Goal: Complete Application Form: Complete application form

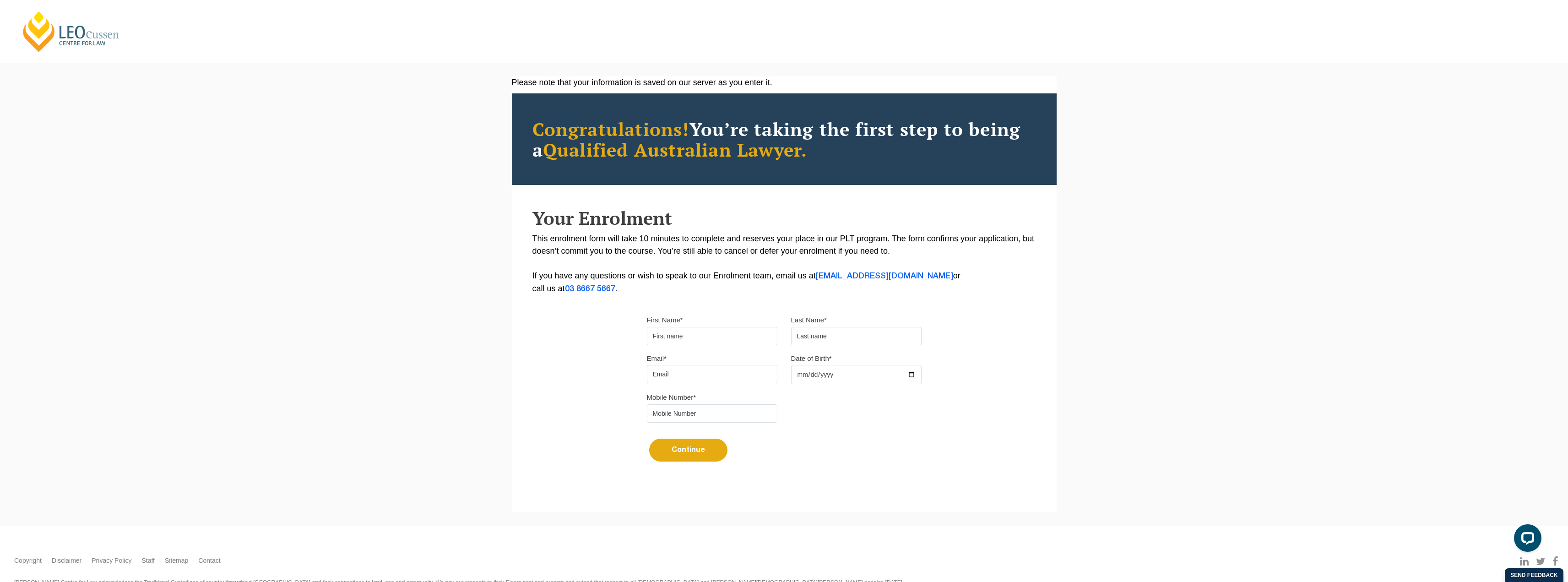
click at [694, 340] on input "First Name*" at bounding box center [712, 336] width 130 height 18
type input "Chakri"
type input "Morisetty"
type input "[EMAIL_ADDRESS][DOMAIN_NAME]"
type input "0433443965"
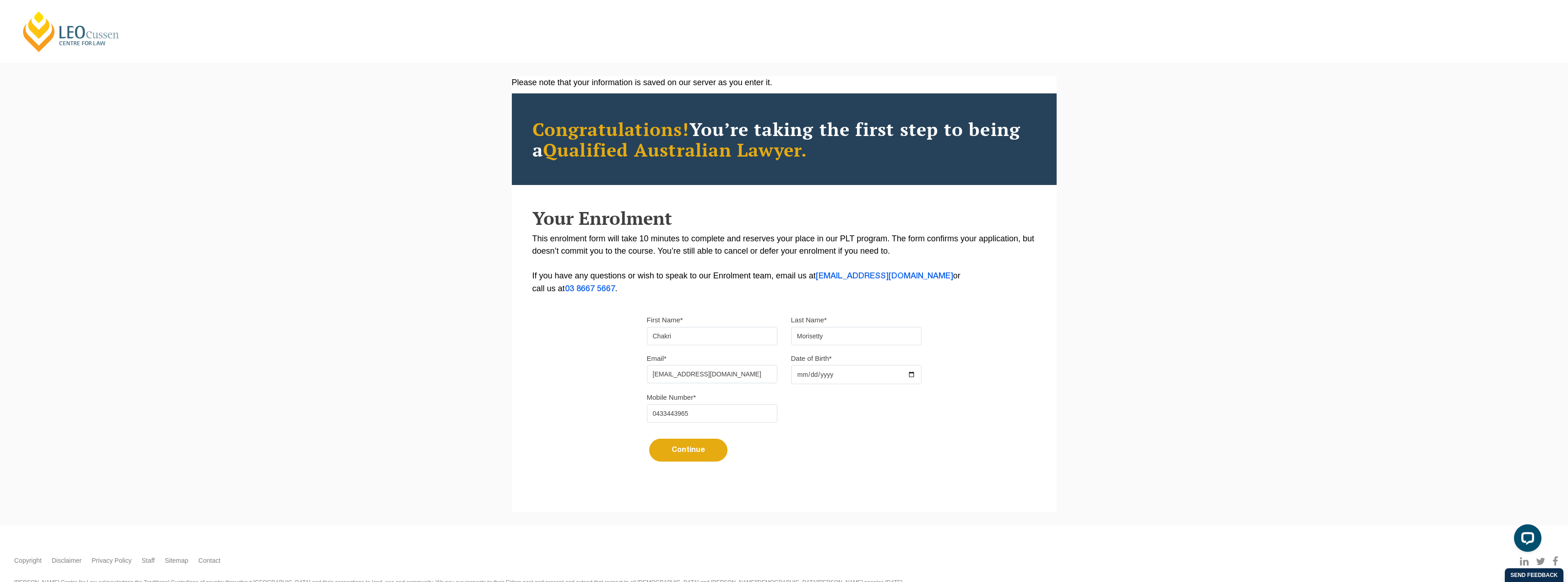
click at [800, 374] on input "Date of Birth*" at bounding box center [856, 374] width 130 height 19
type input "[DATE]"
click at [686, 449] on button "Continue" at bounding box center [688, 451] width 79 height 23
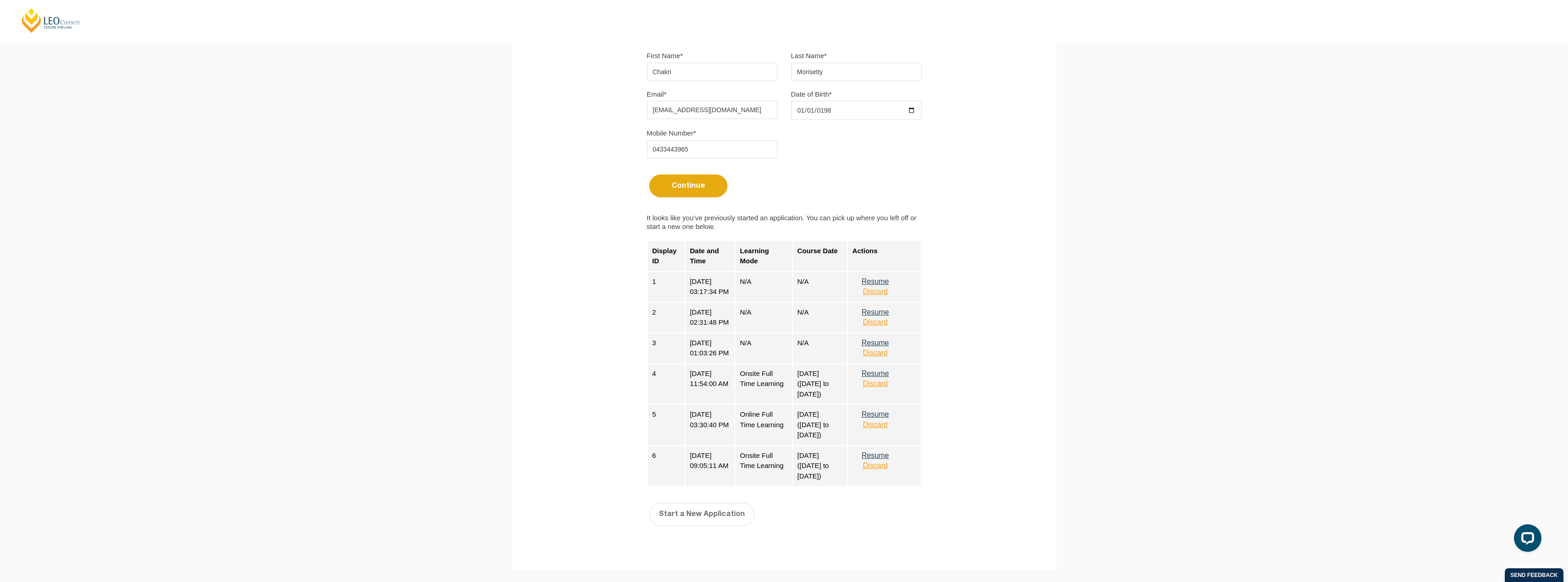
scroll to position [275, 0]
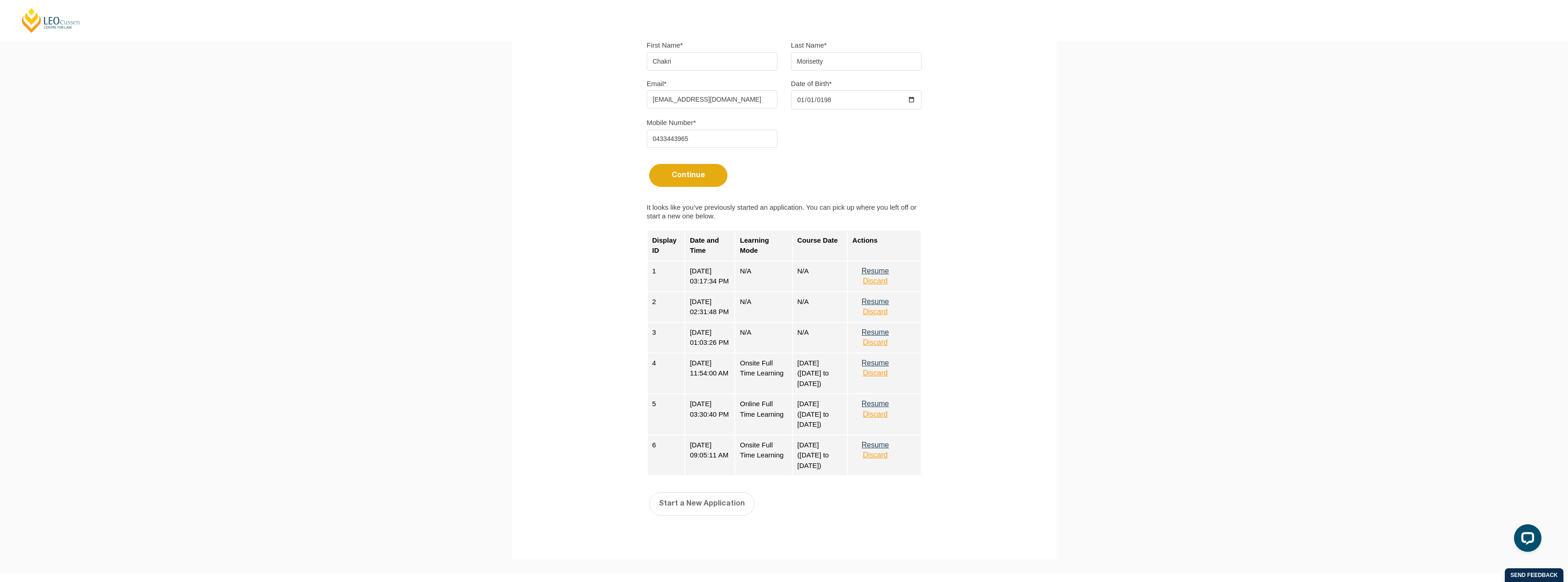
click at [887, 281] on button "Discard" at bounding box center [875, 281] width 46 height 9
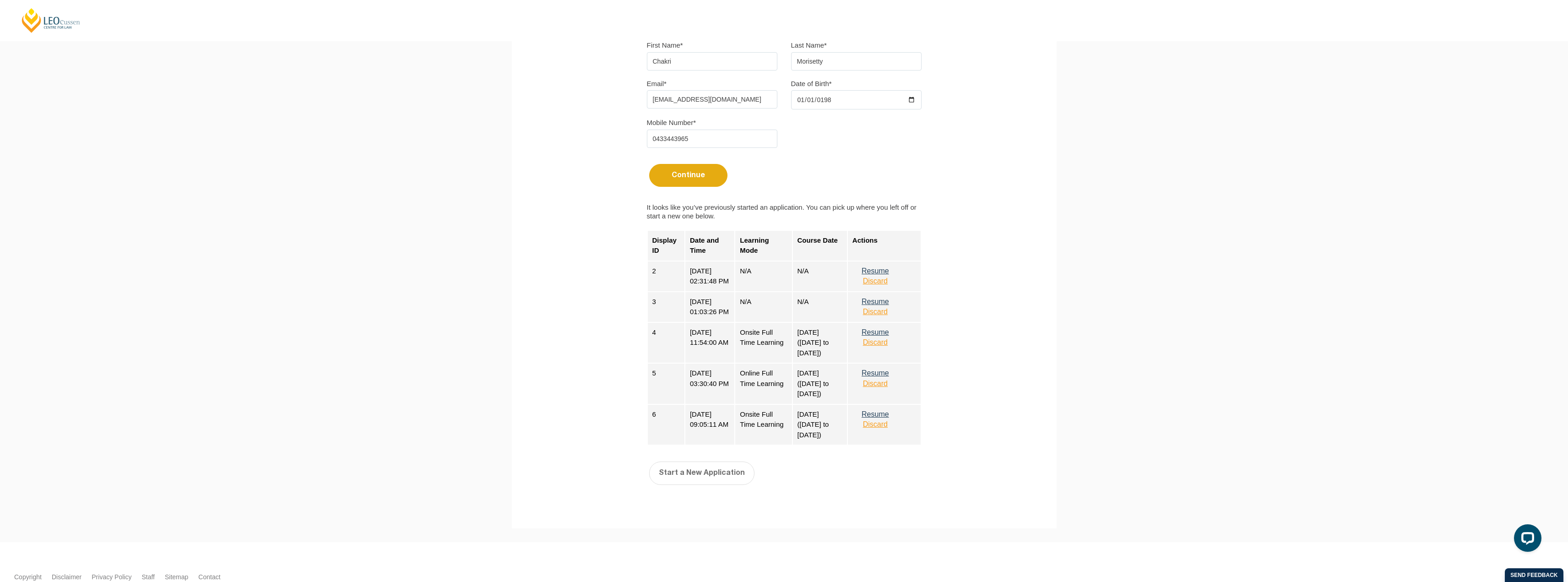
click at [887, 281] on button "Discard" at bounding box center [875, 281] width 46 height 9
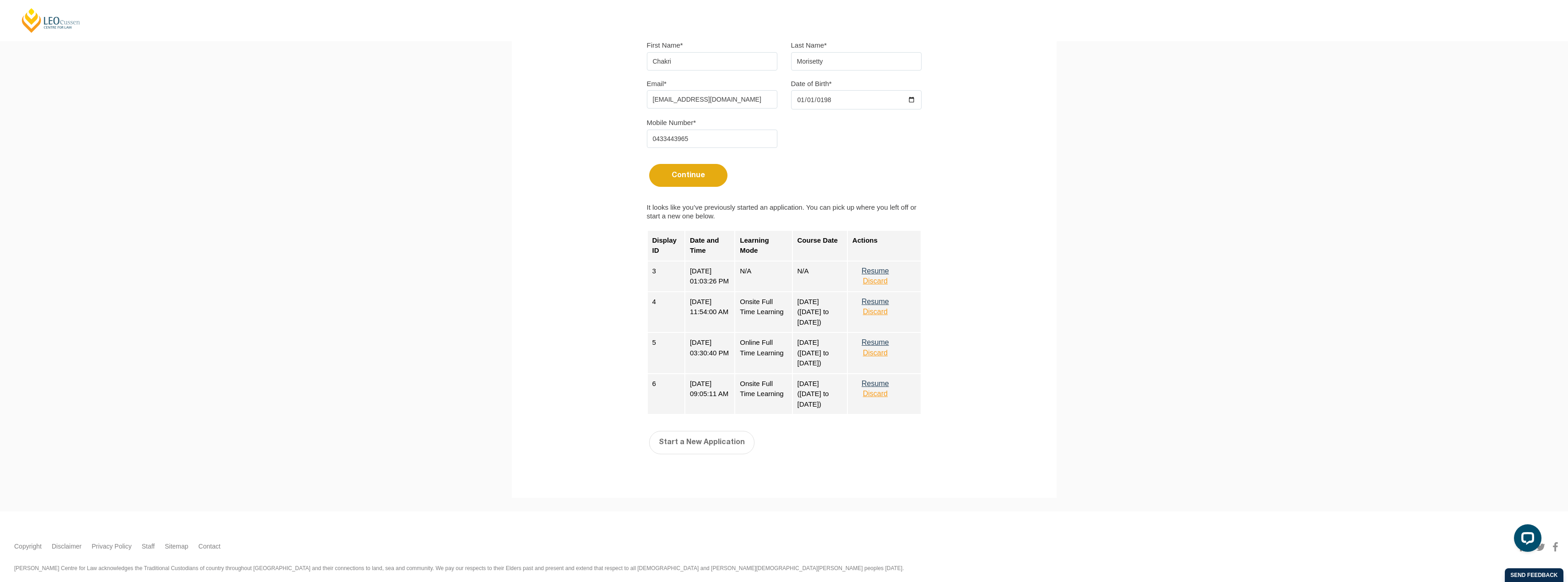
click at [887, 281] on button "Discard" at bounding box center [875, 281] width 46 height 9
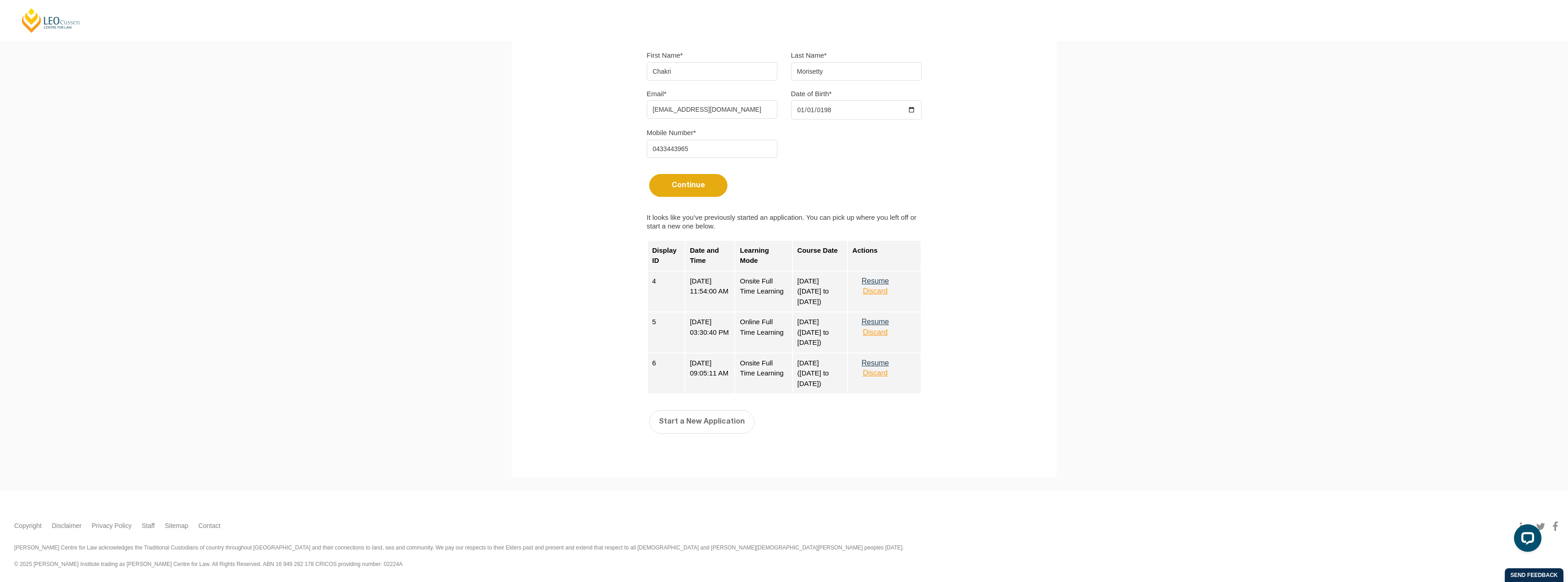
scroll to position [265, 0]
click at [693, 416] on button "Start a New Application" at bounding box center [702, 422] width 105 height 23
select select
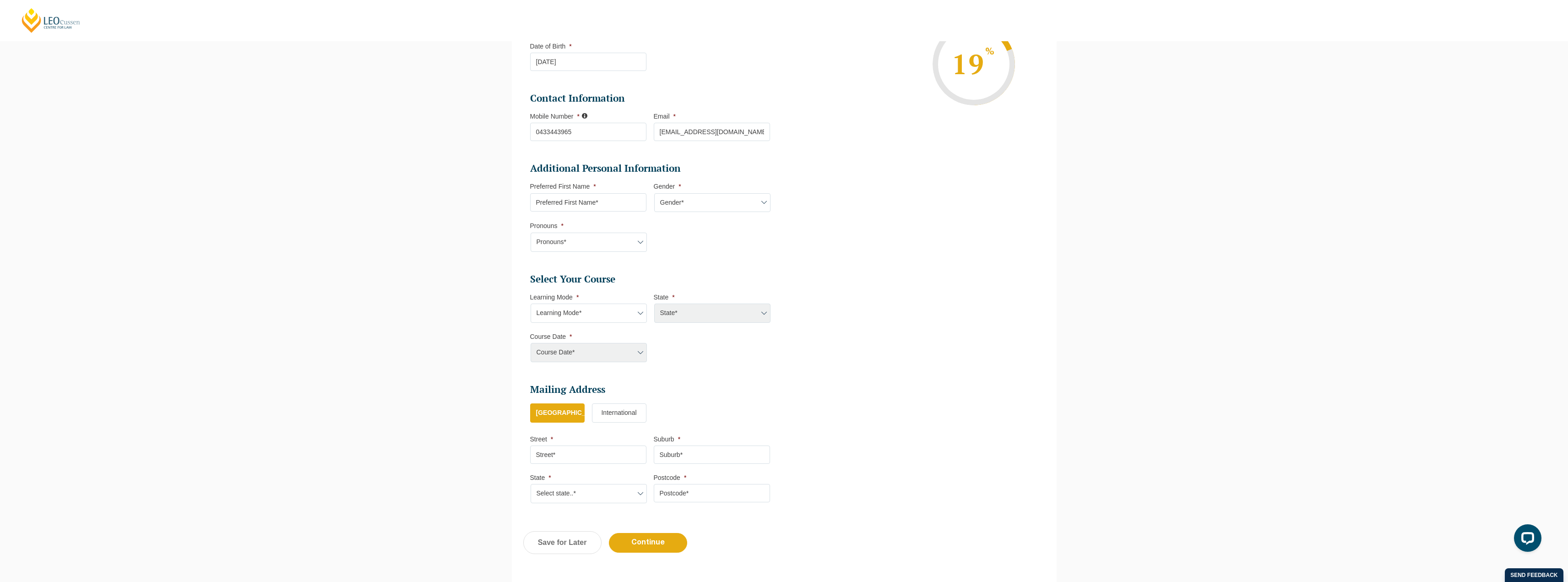
scroll to position [217, 0]
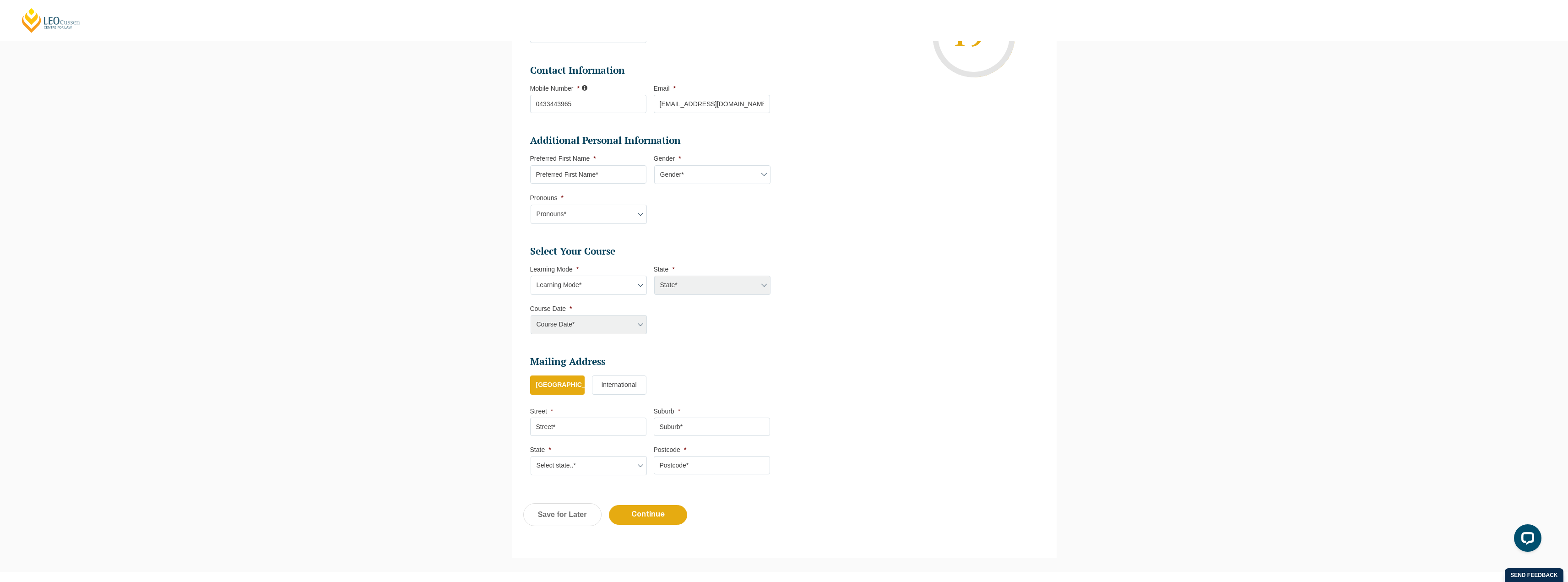
click at [605, 284] on select "Learning Mode* Online Full Time Learning Online Part Time Learning Blended Full…" at bounding box center [589, 286] width 116 height 19
select select "Online Full Time Learning"
click at [531, 276] on select "Learning Mode* Online Full Time Learning Online Part Time Learning Blended Full…" at bounding box center [589, 286] width 116 height 19
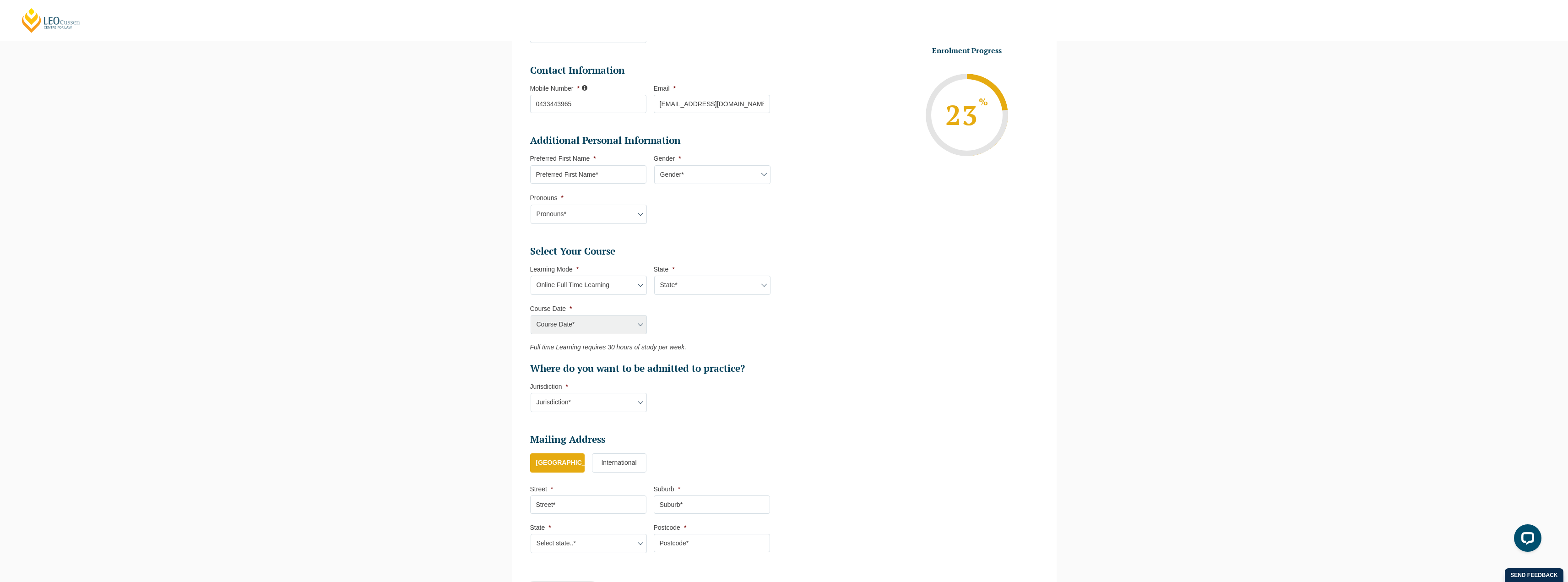
click at [630, 321] on div "Course Date* [PERSON_NAME] 2024 [DATE] ([DATE] to [DATE]) [DATE] ([DATE] to [DA…" at bounding box center [588, 324] width 116 height 19
click at [715, 288] on select "State* National ([GEOGRAPHIC_DATA]/[GEOGRAPHIC_DATA], [GEOGRAPHIC_DATA], [GEOGR…" at bounding box center [712, 286] width 116 height 19
select select "National ([GEOGRAPHIC_DATA]/[GEOGRAPHIC_DATA], [GEOGRAPHIC_DATA], [GEOGRAPHIC_D…"
click at [654, 276] on select "State* National ([GEOGRAPHIC_DATA]/[GEOGRAPHIC_DATA], [GEOGRAPHIC_DATA], [GEOGR…" at bounding box center [712, 286] width 116 height 19
click at [616, 317] on select "Course Date* [DATE] ([DATE] to [DATE]) [DATE] ([DATE] to [DATE]) [DATE] ([DATE]…" at bounding box center [589, 324] width 116 height 19
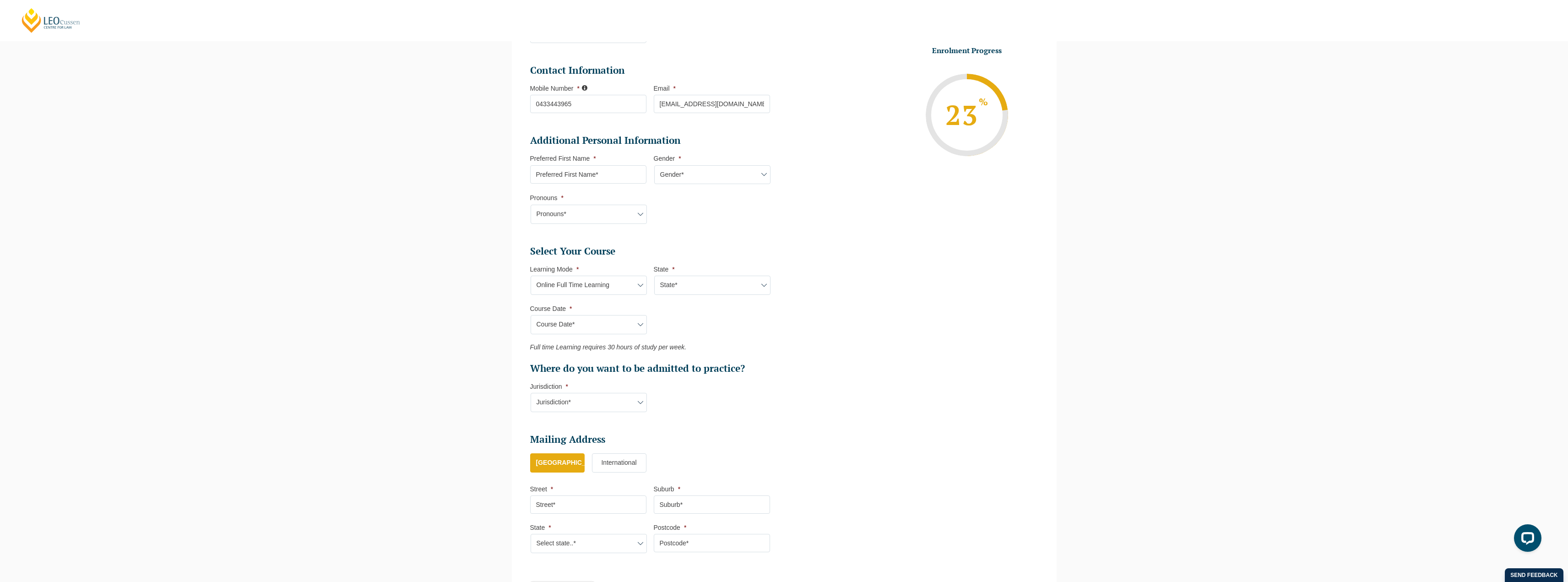
click at [702, 295] on select "State* National ([GEOGRAPHIC_DATA]/[GEOGRAPHIC_DATA], [GEOGRAPHIC_DATA], [GEOGR…" at bounding box center [712, 286] width 116 height 19
select select
click at [654, 276] on select "State* National ([GEOGRAPHIC_DATA]/[GEOGRAPHIC_DATA], [GEOGRAPHIC_DATA], [GEOGR…" at bounding box center [712, 286] width 116 height 19
click at [673, 321] on ul "Select Your Course This field is hidden when viewing the form Only for Flinder …" at bounding box center [654, 310] width 247 height 130
click at [604, 325] on div "Course Date* [DATE] ([DATE] to [DATE]) [DATE] ([DATE] to [DATE]) [DATE] ([DATE]…" at bounding box center [588, 324] width 116 height 19
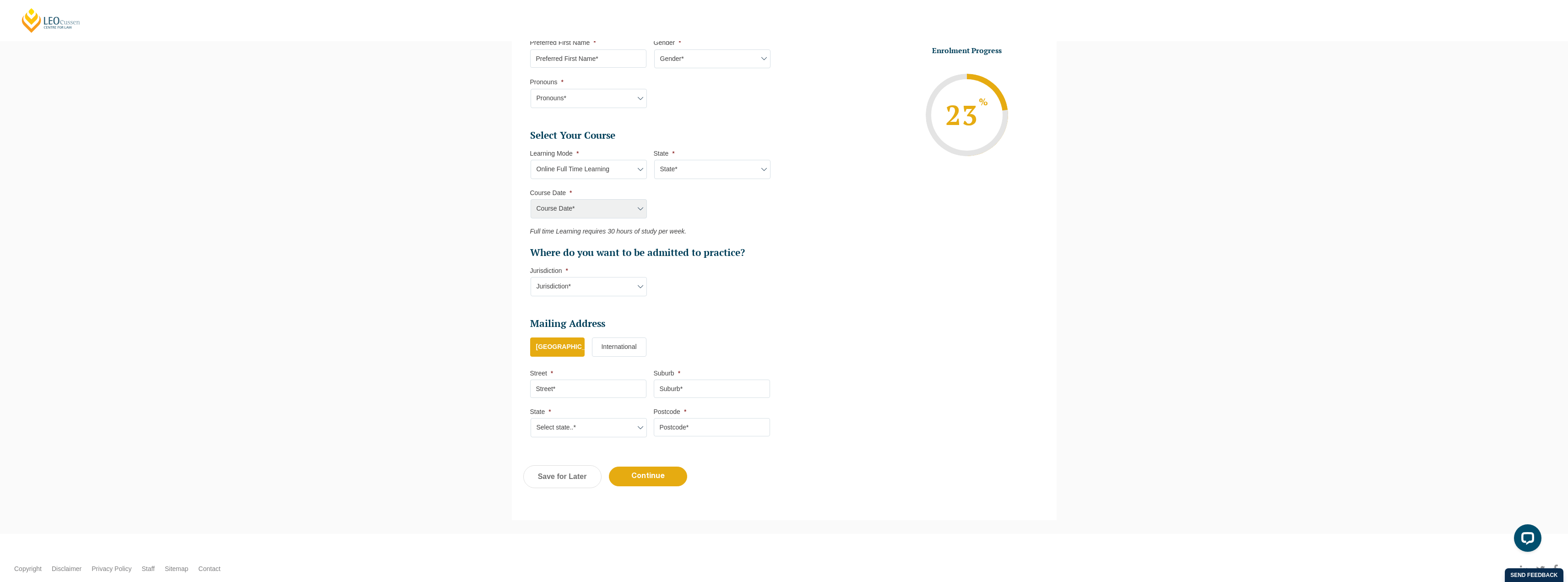
scroll to position [376, 0]
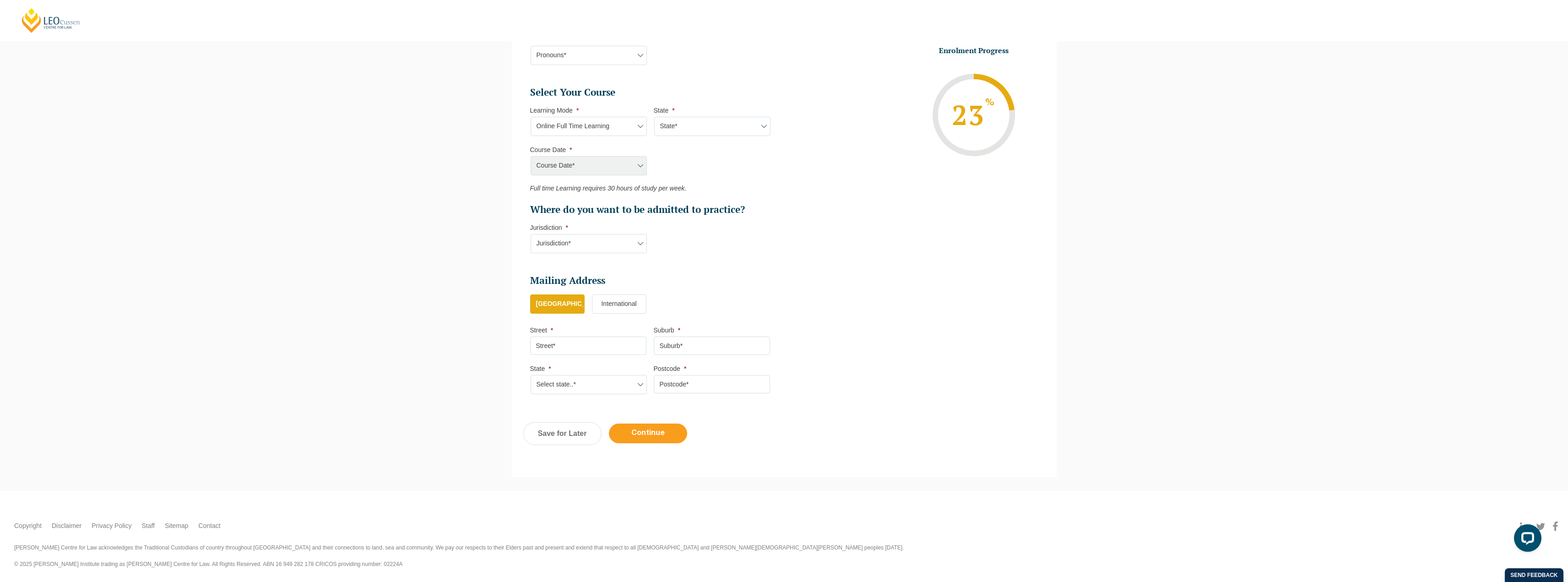
click at [661, 431] on input "Continue" at bounding box center [648, 433] width 79 height 19
select select "Online Full Time Learning"
select select
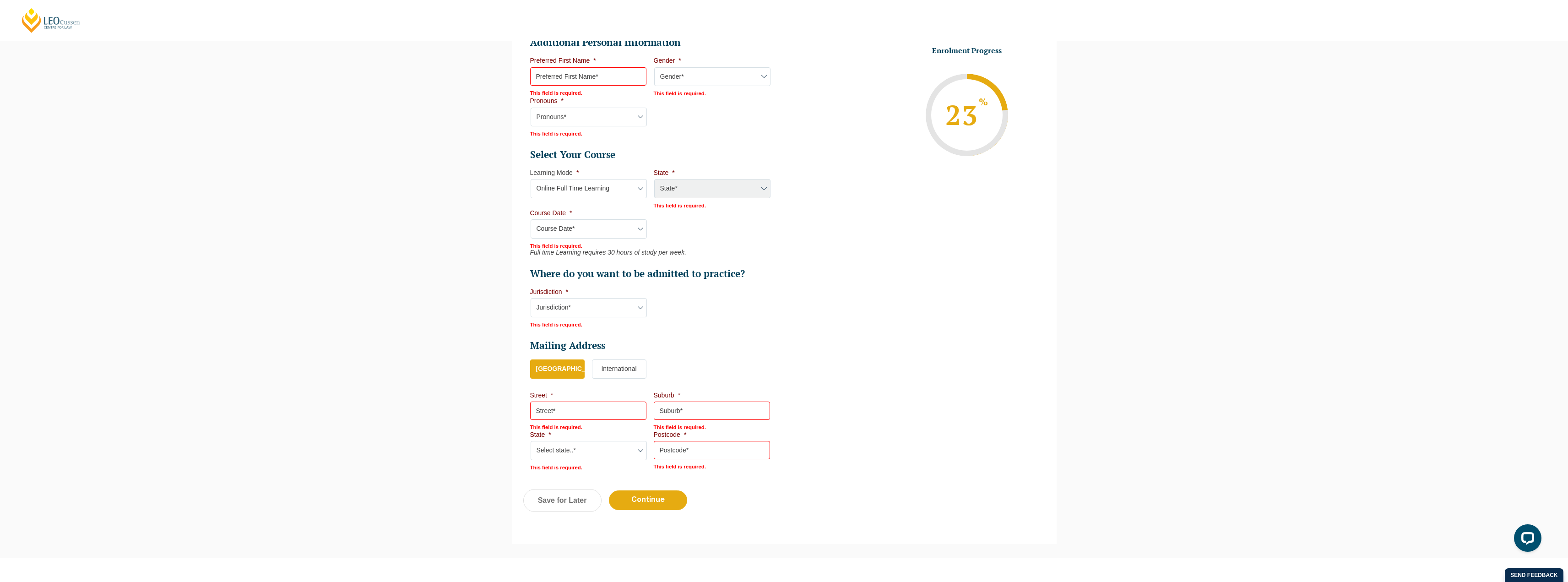
scroll to position [358, 0]
drag, startPoint x: 606, startPoint y: 228, endPoint x: 614, endPoint y: 228, distance: 8.0
click at [606, 228] on select "Course Date* [PERSON_NAME] 2024 [DATE] ([DATE] to [DATE]) [DATE] ([DATE] to [DA…" at bounding box center [589, 228] width 116 height 19
click at [740, 233] on ul "Select Your Course This field is hidden when viewing the form Only for Flinder …" at bounding box center [654, 212] width 247 height 132
drag, startPoint x: 714, startPoint y: 247, endPoint x: 669, endPoint y: 226, distance: 49.7
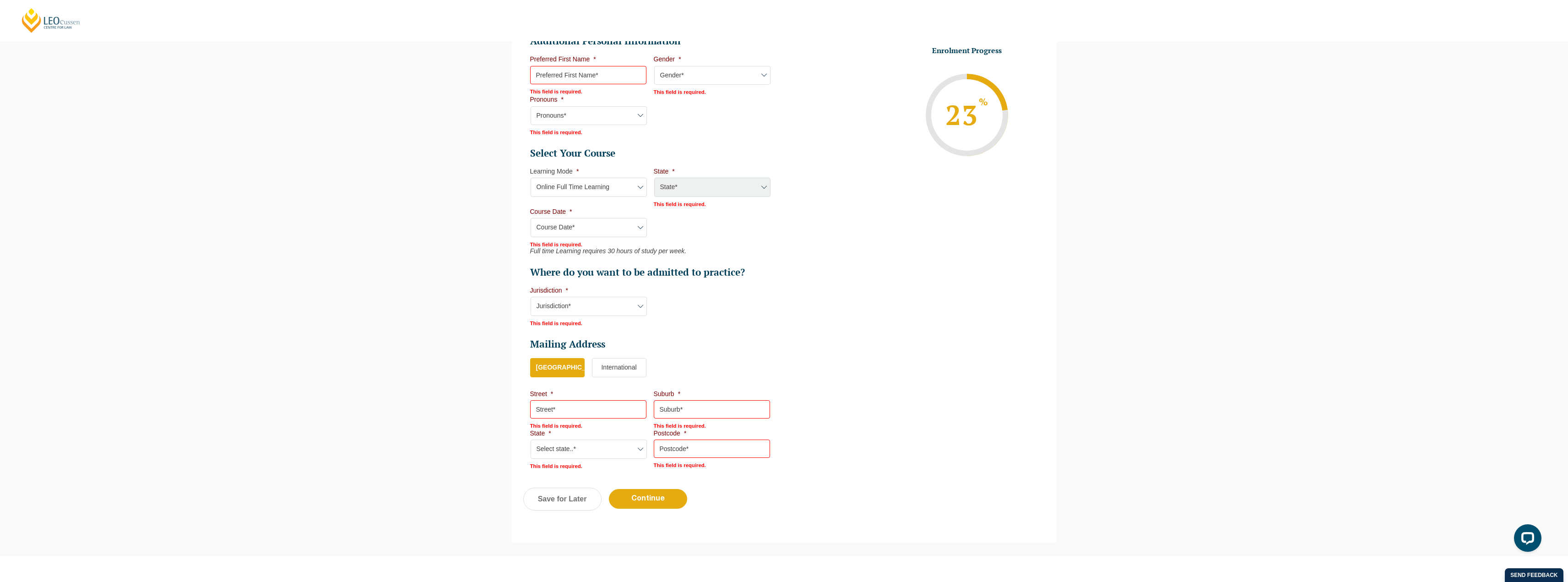
click at [714, 247] on ul "Select Your Course This field is hidden when viewing the form Only for Flinder …" at bounding box center [654, 212] width 247 height 132
click at [583, 194] on select "Learning Mode* Online Full Time Learning Online Part Time Learning Blended Full…" at bounding box center [589, 188] width 116 height 19
click at [531, 178] on select "Learning Mode* Online Full Time Learning Online Part Time Learning Blended Full…" at bounding box center [589, 188] width 116 height 19
click at [678, 189] on div "State* National ([GEOGRAPHIC_DATA]/[GEOGRAPHIC_DATA], [GEOGRAPHIC_DATA], [GEOGR…" at bounding box center [712, 188] width 116 height 20
click at [615, 188] on select "Learning Mode* Online Full Time Learning Online Part Time Learning Blended Full…" at bounding box center [589, 188] width 116 height 19
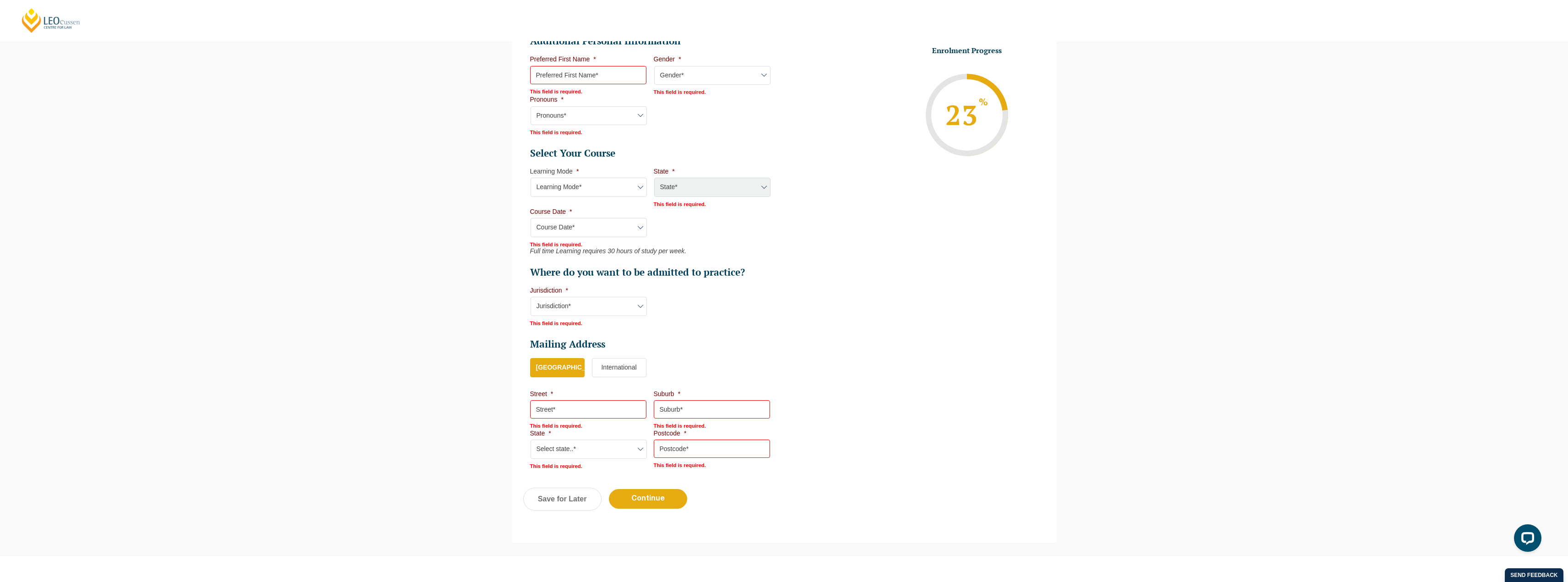
click at [531, 192] on select "Learning Mode* Online Full Time Learning Online Part Time Learning Blended Full…" at bounding box center [589, 188] width 116 height 19
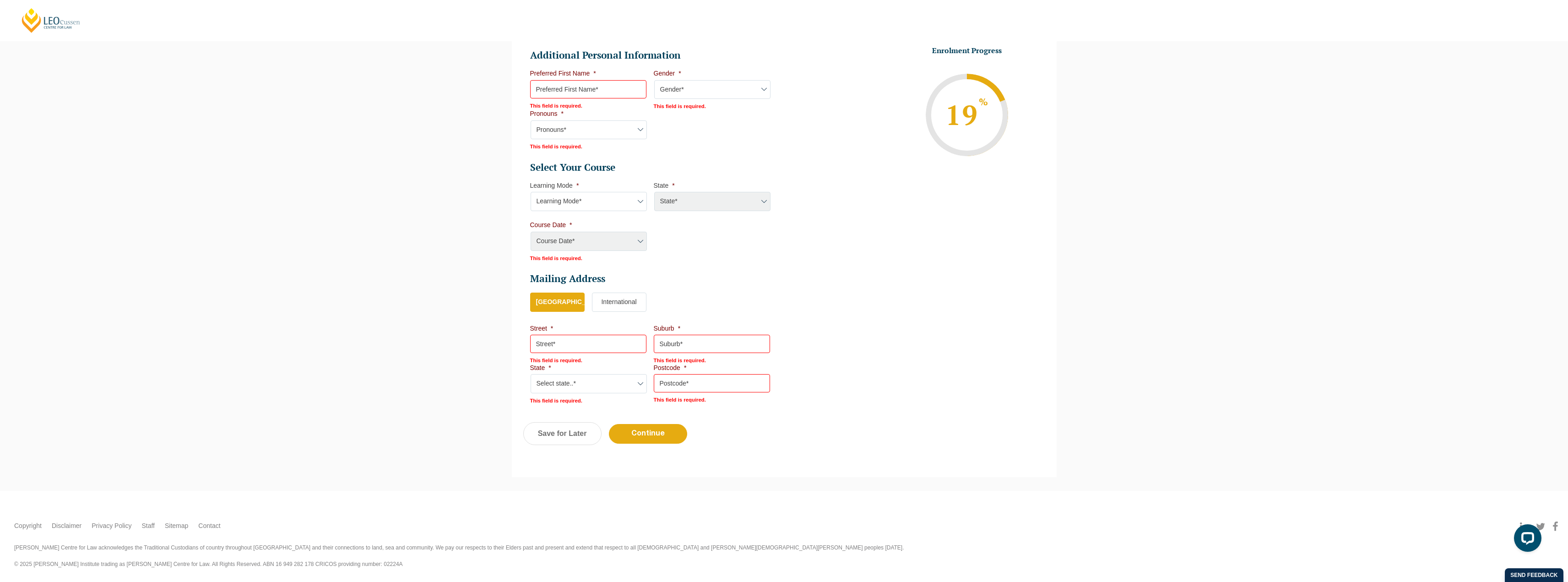
scroll to position [344, 0]
drag, startPoint x: 598, startPoint y: 196, endPoint x: 604, endPoint y: 210, distance: 15.2
click at [598, 196] on select "Learning Mode* Online Full Time Learning Online Part Time Learning Blended Full…" at bounding box center [589, 202] width 116 height 19
select select "Online Full Time Learning"
click at [531, 192] on select "Learning Mode* Online Full Time Learning Online Part Time Learning Blended Full…" at bounding box center [589, 202] width 116 height 19
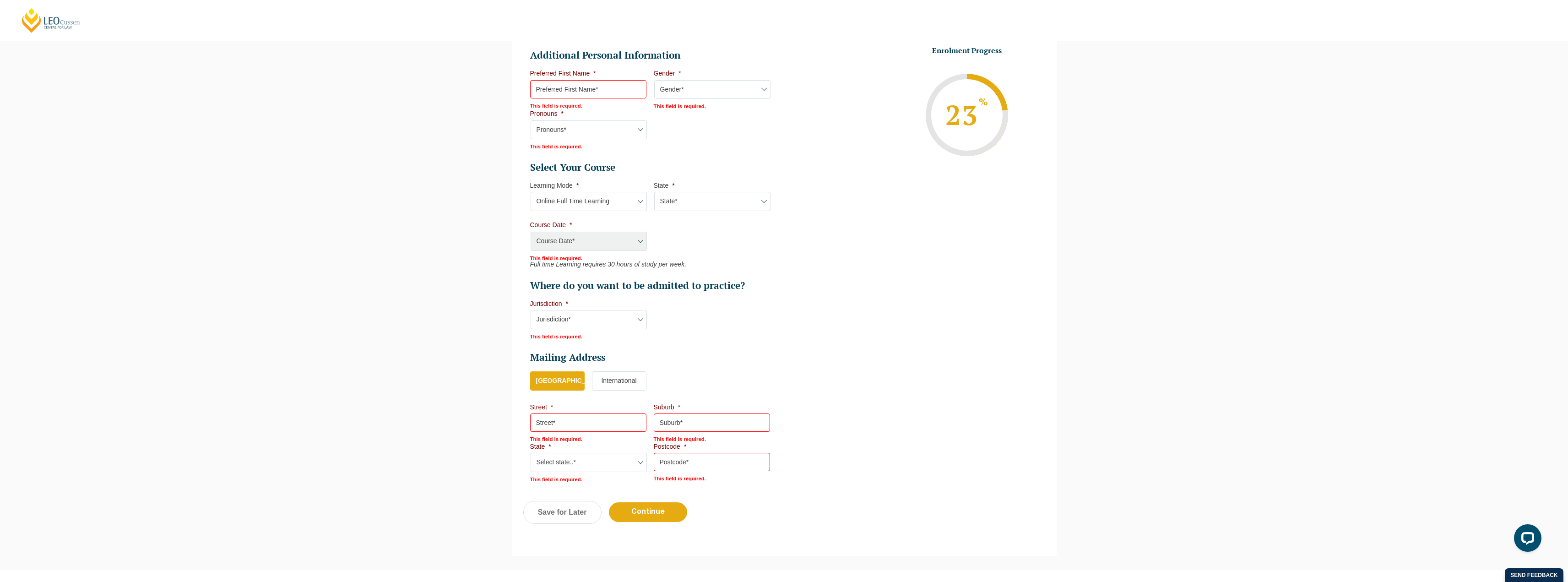
scroll to position [358, 0]
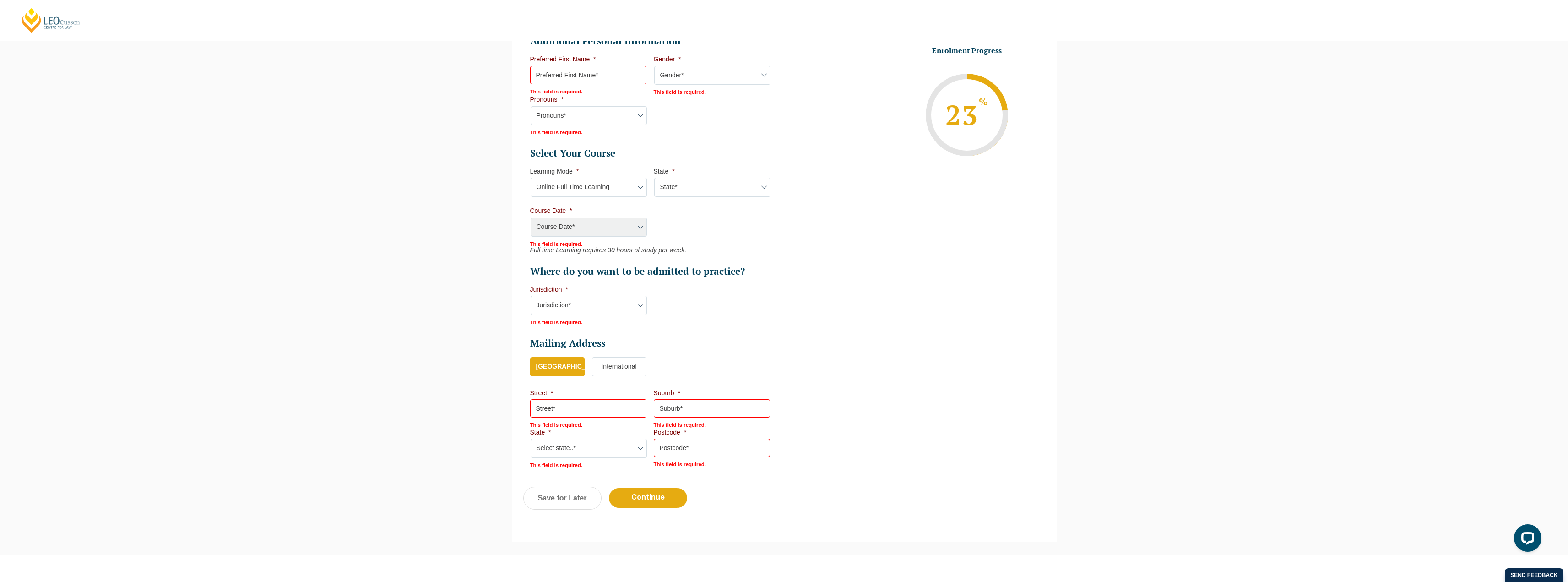
click at [685, 191] on select "State* National ([GEOGRAPHIC_DATA]/[GEOGRAPHIC_DATA], [GEOGRAPHIC_DATA], [GEOGR…" at bounding box center [712, 188] width 116 height 19
select select "National ([GEOGRAPHIC_DATA]/[GEOGRAPHIC_DATA], [GEOGRAPHIC_DATA], [GEOGRAPHIC_D…"
click at [654, 178] on select "State* National ([GEOGRAPHIC_DATA]/[GEOGRAPHIC_DATA], [GEOGRAPHIC_DATA], [GEOGR…" at bounding box center [712, 188] width 116 height 19
click at [623, 230] on select "Course Date* [DATE] ([DATE] to [DATE]) [DATE] ([DATE] to [DATE]) [DATE] ([DATE]…" at bounding box center [589, 227] width 116 height 19
click at [721, 223] on ul "Select Your Course This field is hidden when viewing the form Only for Flinder …" at bounding box center [654, 212] width 247 height 130
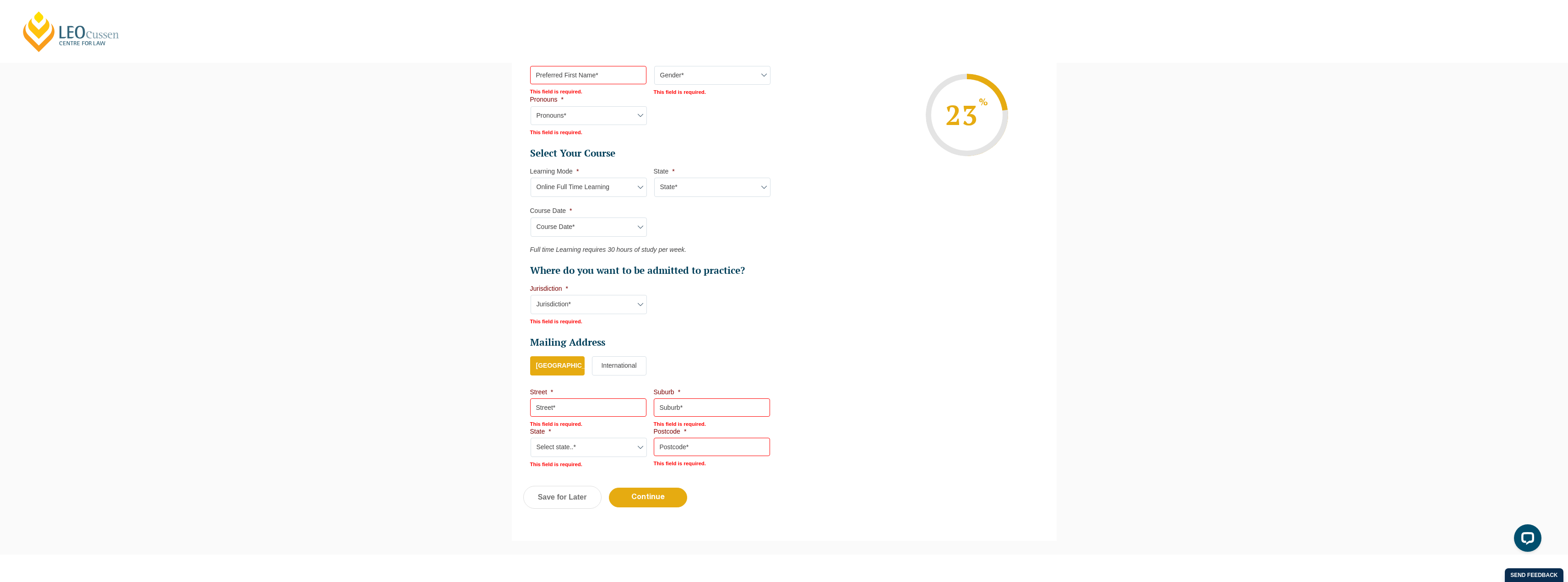
click at [598, 228] on select "Course Date* [DATE] ([DATE] to [DATE]) [DATE] ([DATE] to [DATE]) [DATE] ([DATE]…" at bounding box center [589, 227] width 116 height 19
click at [713, 191] on select "State* National ([GEOGRAPHIC_DATA]/[GEOGRAPHIC_DATA], [GEOGRAPHIC_DATA], [GEOGR…" at bounding box center [712, 188] width 116 height 19
select select
click at [654, 178] on select "State* National ([GEOGRAPHIC_DATA]/[GEOGRAPHIC_DATA], [GEOGRAPHIC_DATA], [GEOGR…" at bounding box center [712, 188] width 116 height 19
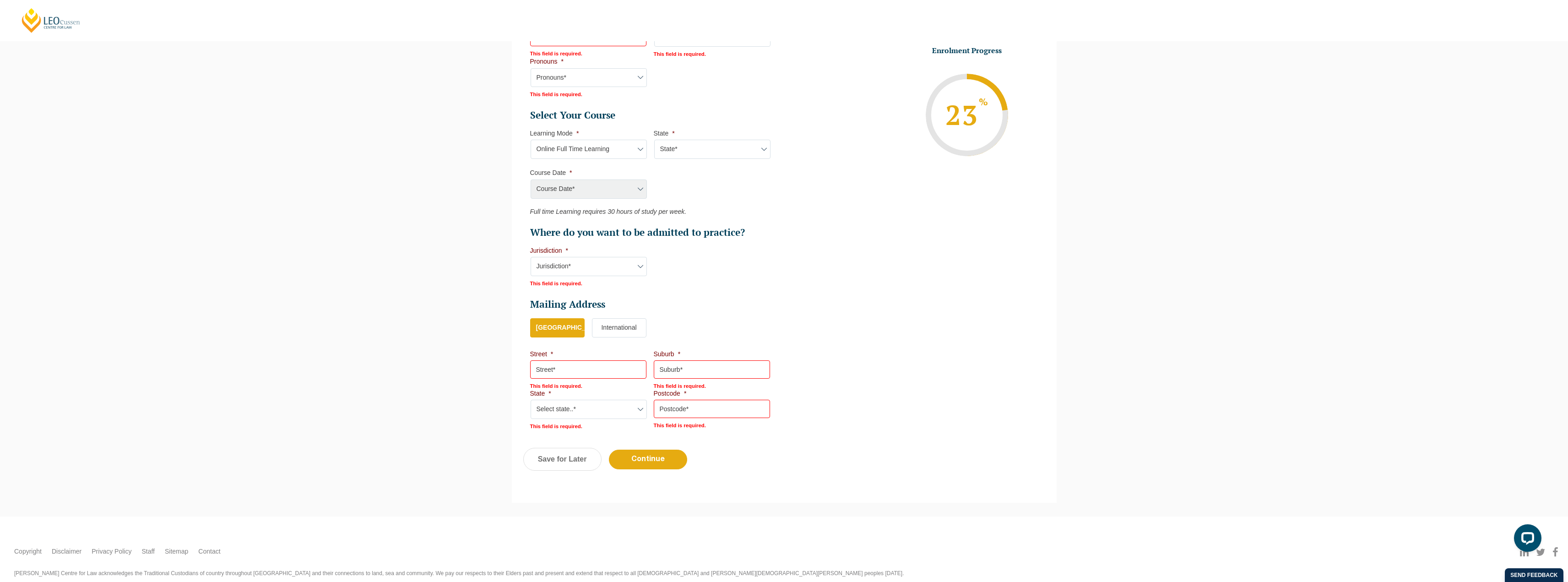
scroll to position [422, 0]
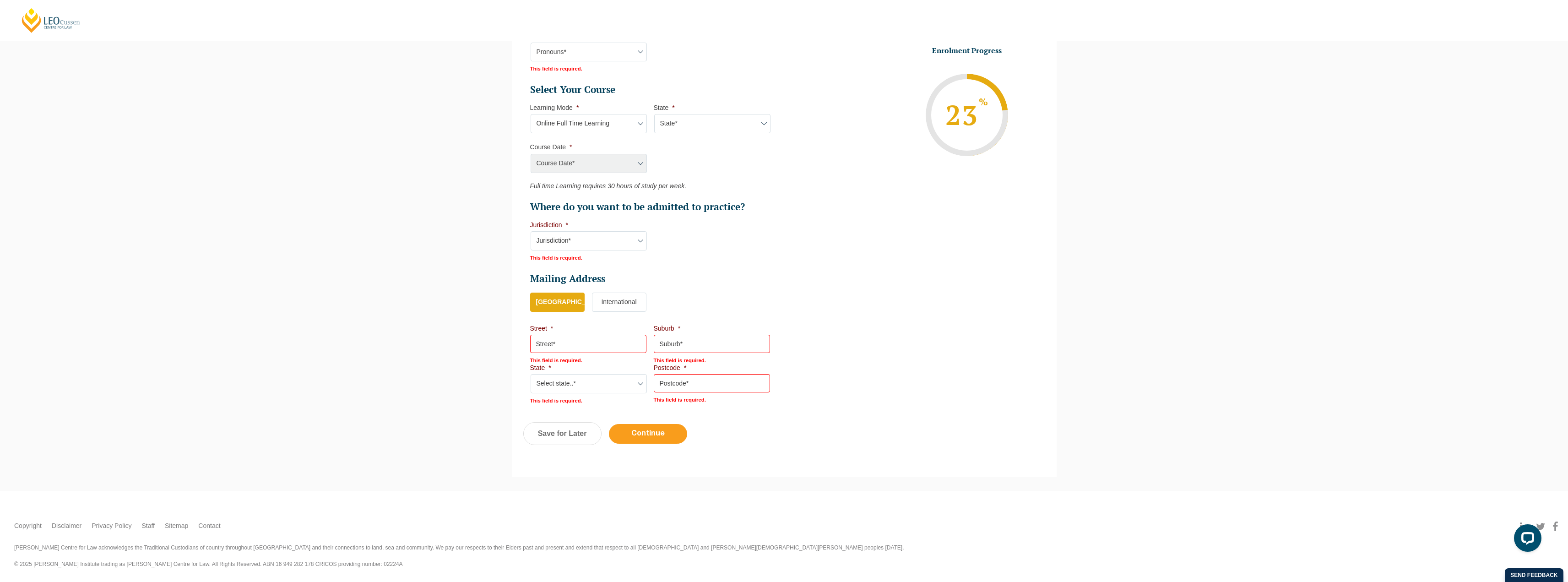
click at [650, 438] on input "Continue" at bounding box center [648, 433] width 79 height 19
select select "Online Full Time Learning"
select select
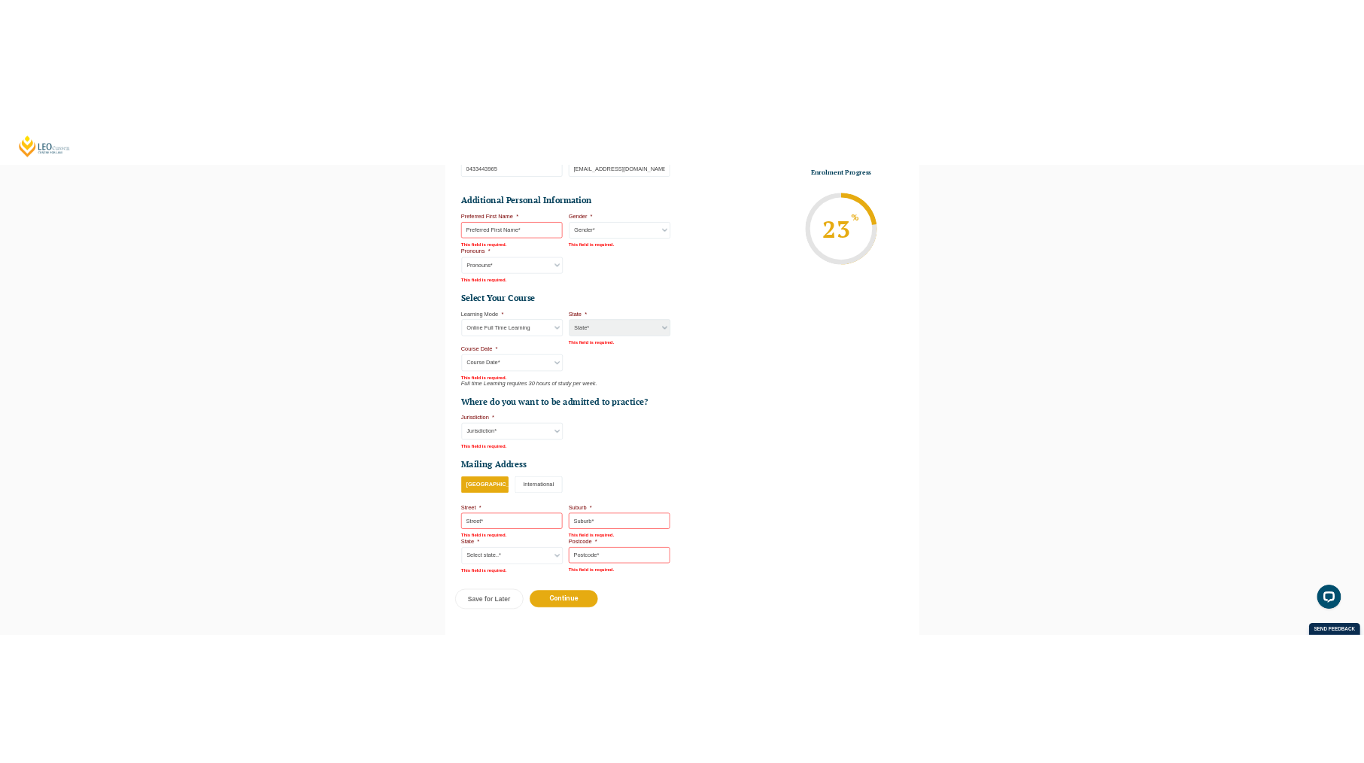
scroll to position [588, 0]
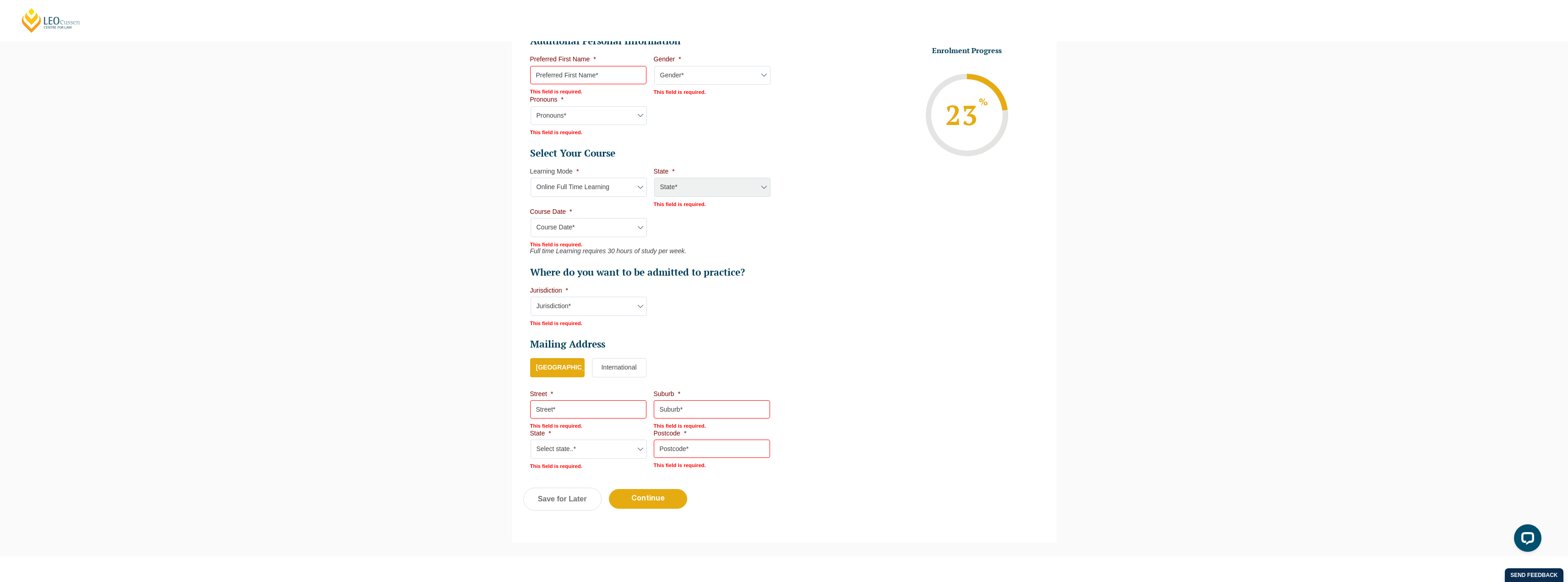
click at [623, 230] on select "Course Date* [PERSON_NAME] 2024 [DATE] ([DATE] to [DATE]) [DATE] ([DATE] to [DA…" at bounding box center [589, 228] width 116 height 19
